Goal: Task Accomplishment & Management: Use online tool/utility

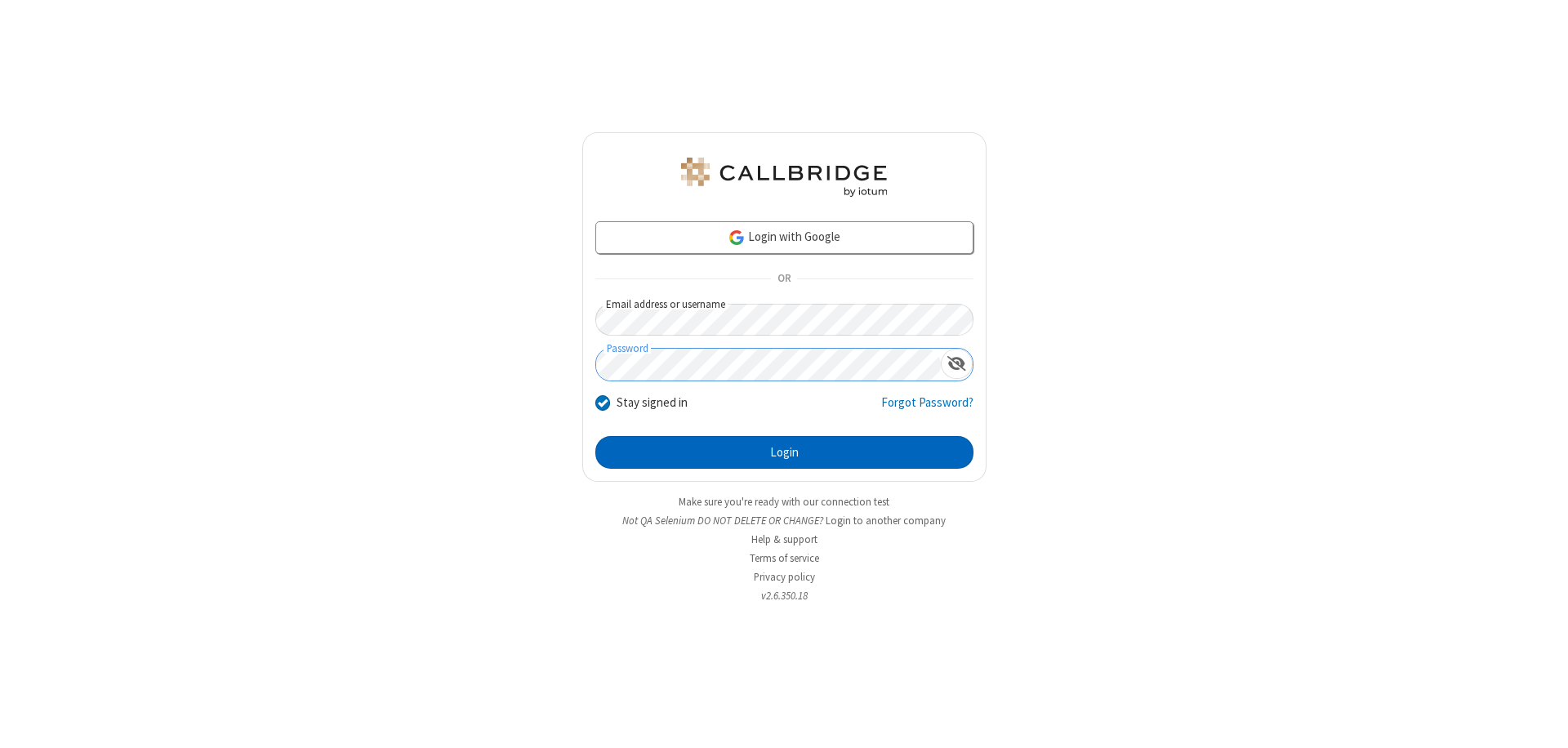
click at [784, 452] on button "Login" at bounding box center [784, 452] width 378 height 32
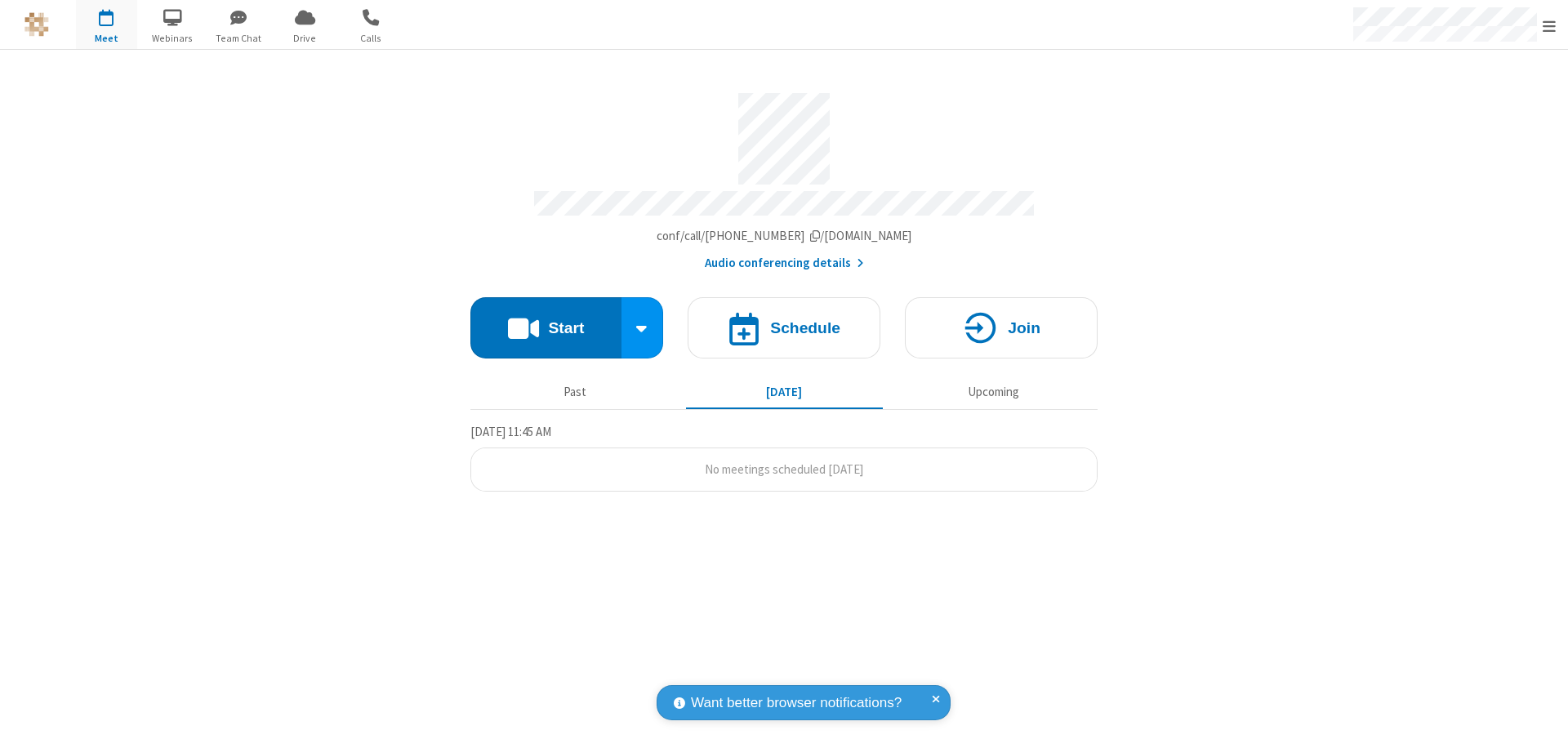
click at [546, 321] on button "Start" at bounding box center [546, 328] width 151 height 61
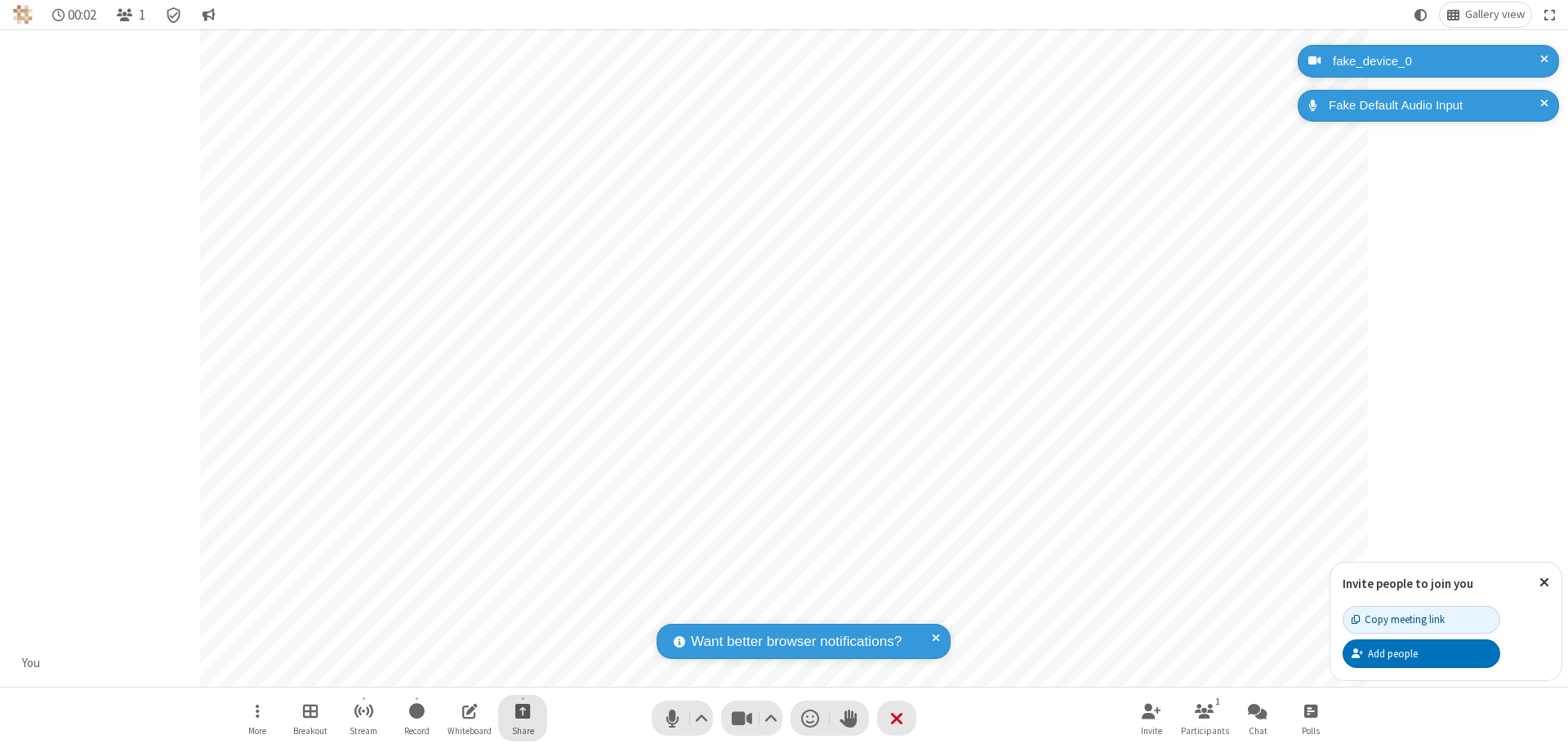
click at [523, 711] on span "Start sharing" at bounding box center [523, 711] width 15 height 20
click at [522, 611] on span "Share additional camera" at bounding box center [532, 614] width 121 height 14
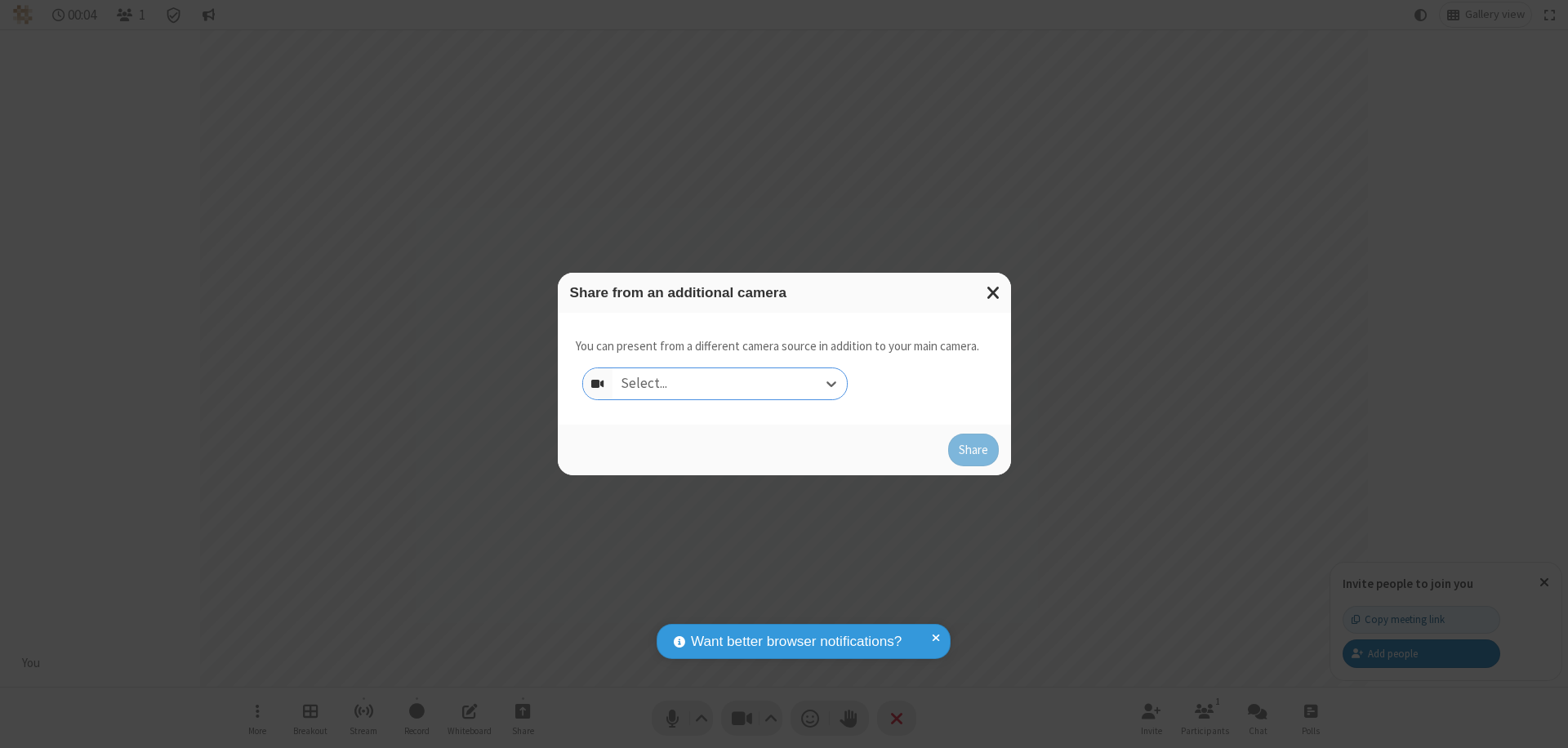
click at [730, 384] on div "Select..." at bounding box center [730, 384] width 235 height 31
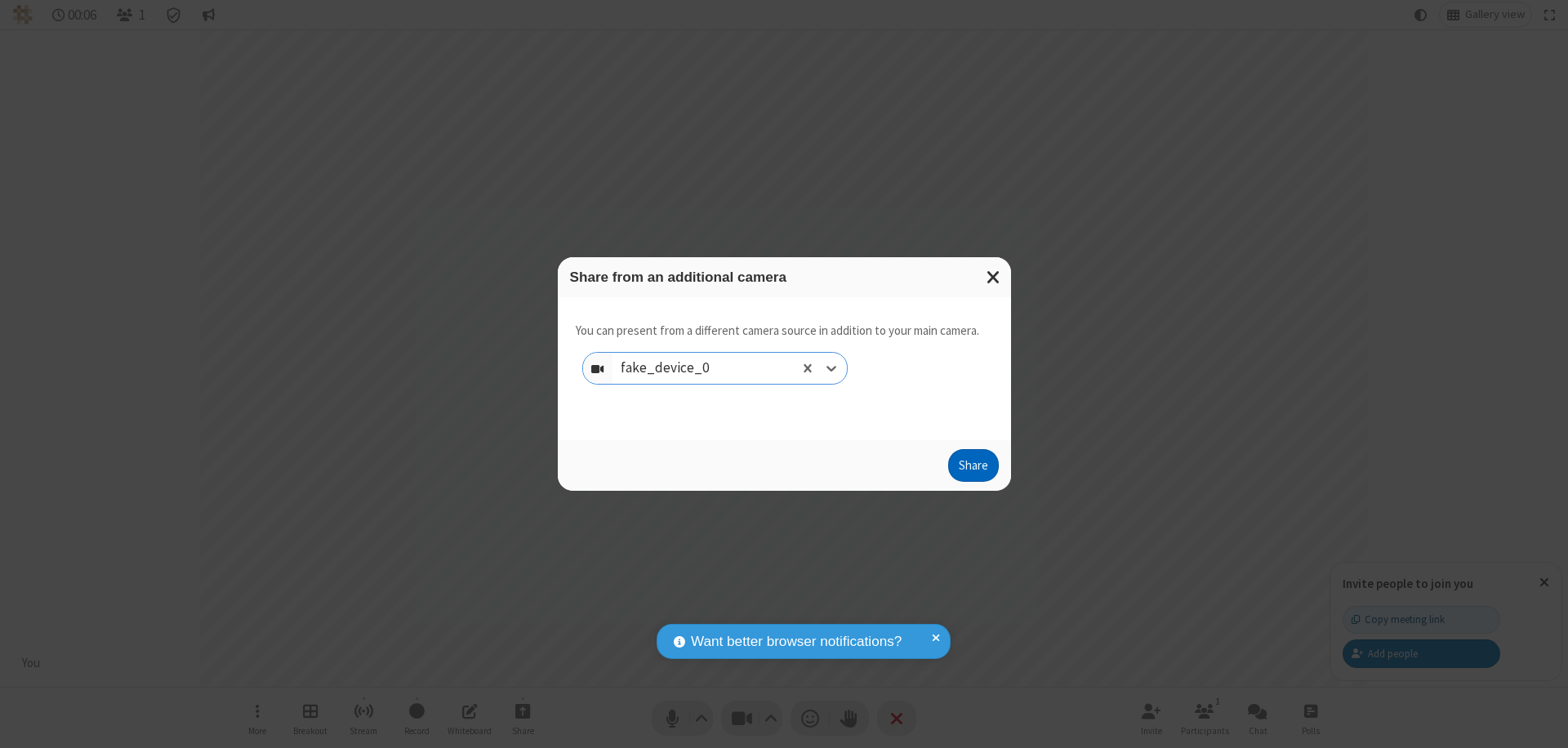
click at [973, 468] on button "Share" at bounding box center [973, 466] width 51 height 32
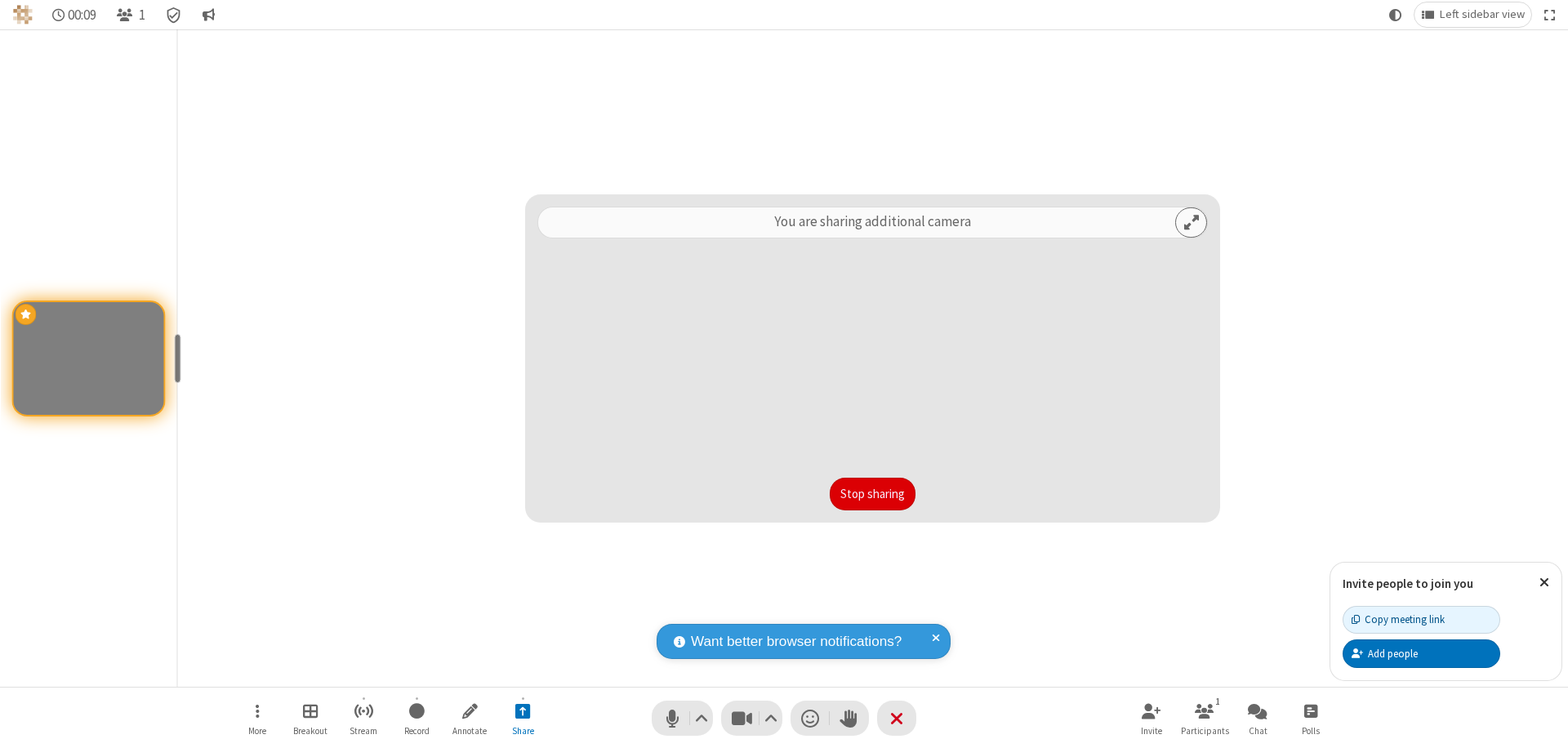
click at [872, 494] on button "Stop sharing" at bounding box center [873, 494] width 86 height 32
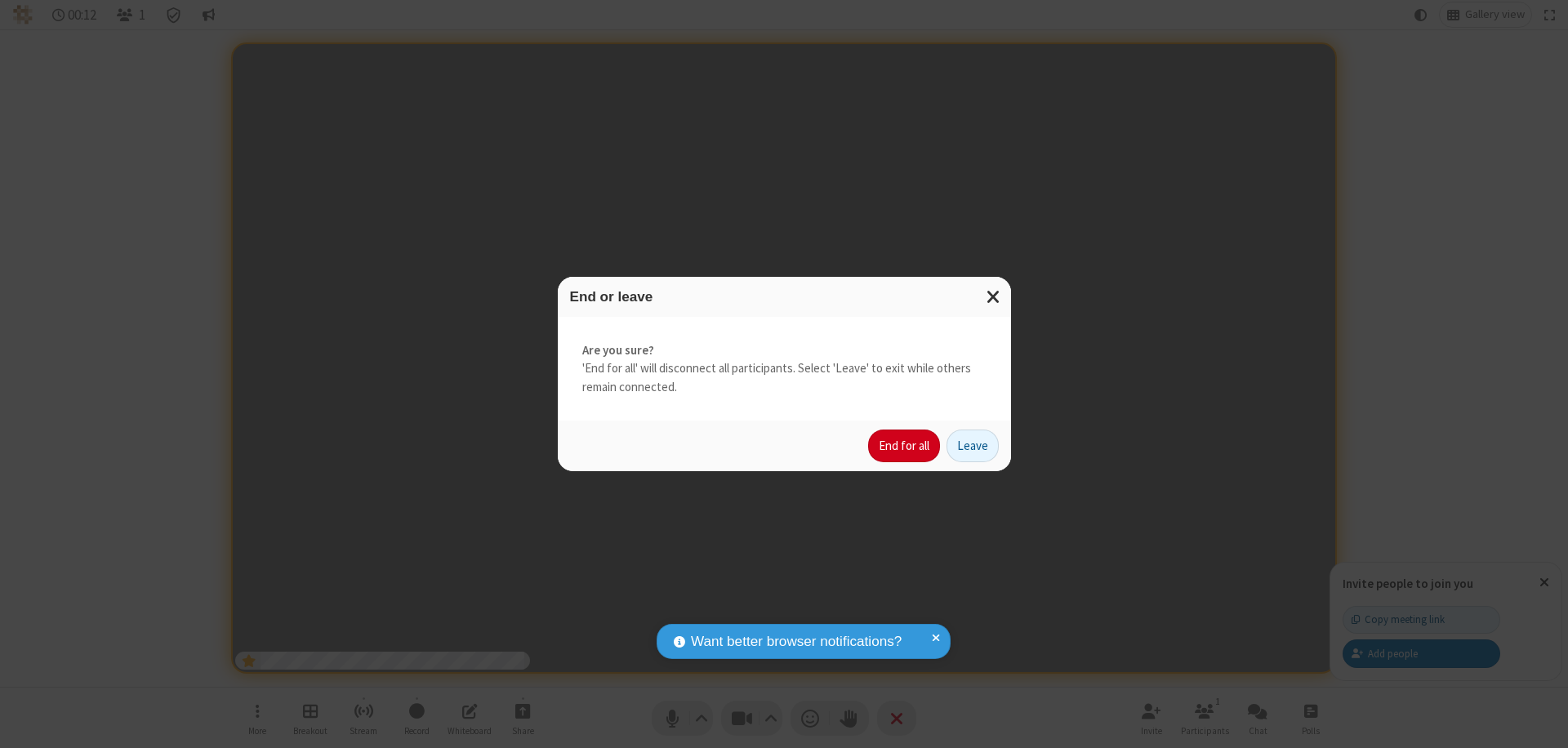
click at [905, 446] on button "End for all" at bounding box center [903, 446] width 72 height 32
